Goal: Navigation & Orientation: Go to known website

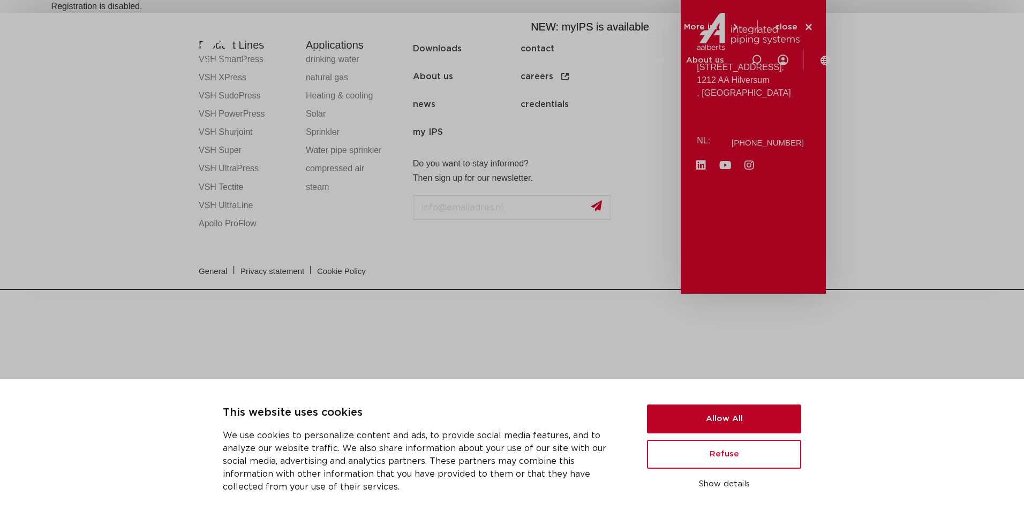
drag, startPoint x: 725, startPoint y: 422, endPoint x: 677, endPoint y: 409, distance: 50.0
click at [724, 422] on button "Allow All" at bounding box center [724, 419] width 154 height 29
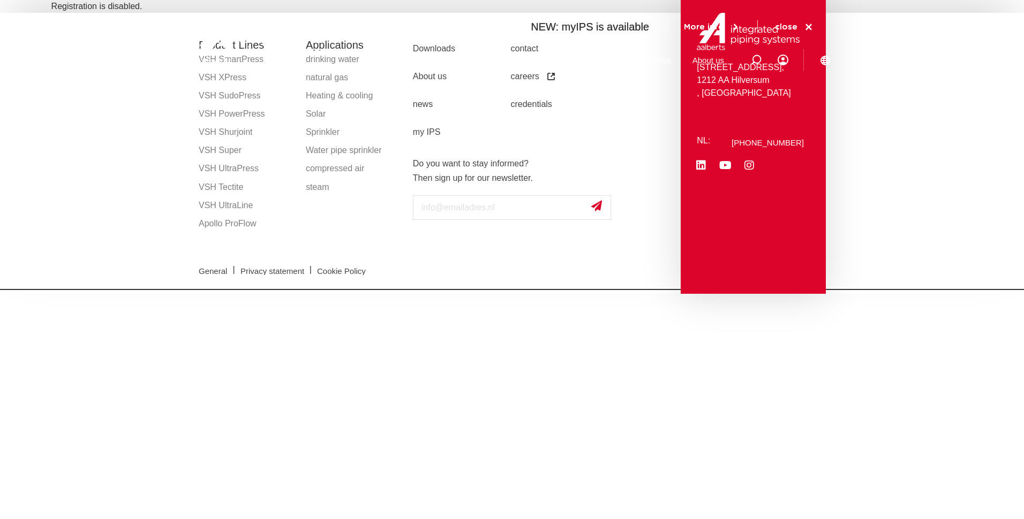
click at [325, 59] on img at bounding box center [261, 41] width 137 height 48
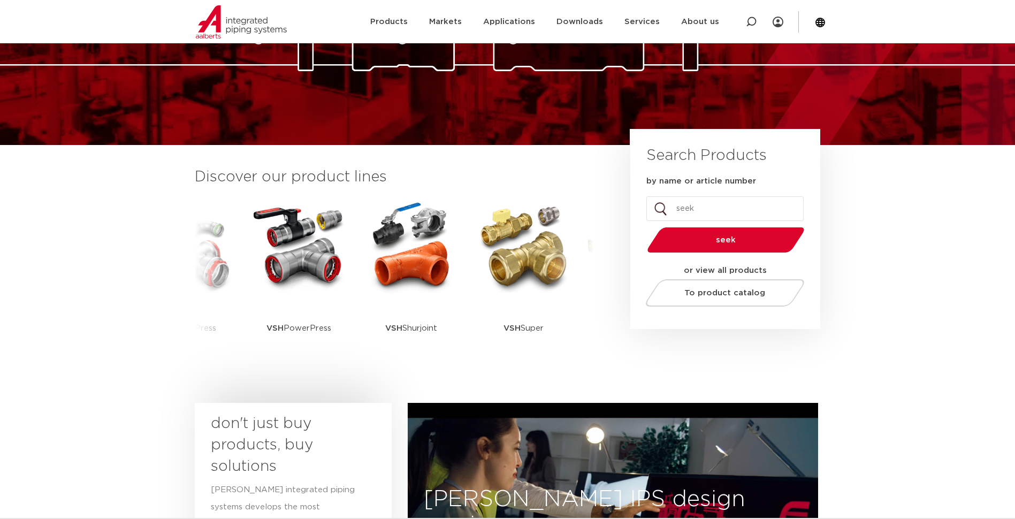
scroll to position [55, 0]
